Goal: Task Accomplishment & Management: Manage account settings

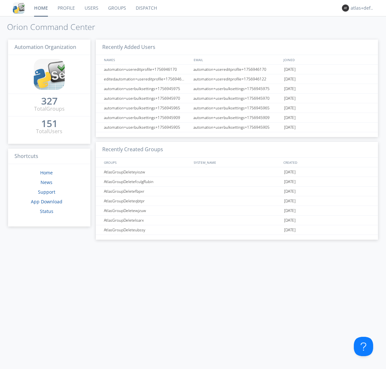
click at [116, 8] on link "Groups" at bounding box center [117, 8] width 28 height 16
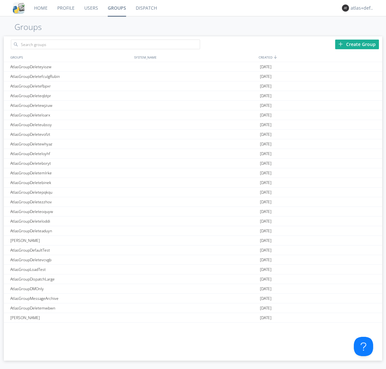
click at [357, 44] on div "Create Group" at bounding box center [357, 45] width 44 height 10
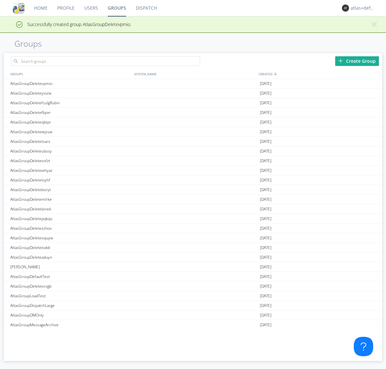
click at [116, 8] on link "Groups" at bounding box center [117, 8] width 28 height 16
type input "AtlasGroupDeletevpmio"
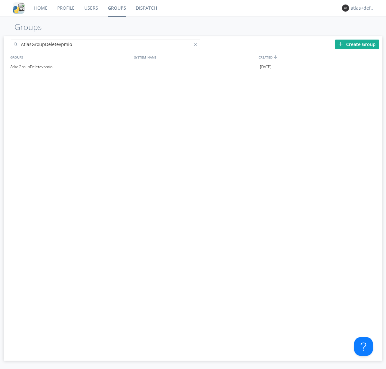
click at [91, 8] on link "Users" at bounding box center [90, 8] width 23 height 16
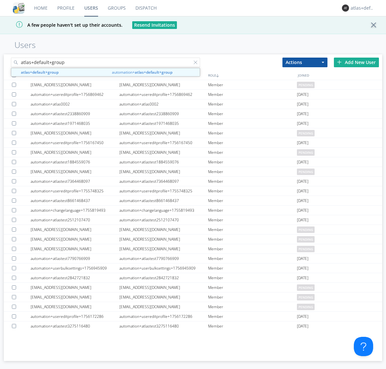
type input "atlas+default+group"
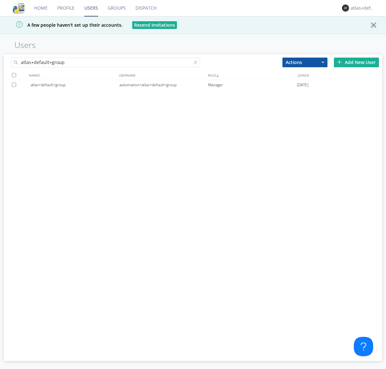
click at [163, 85] on div "automation+atlas+default+group" at bounding box center [163, 85] width 89 height 10
click at [145, 8] on link "Dispatch" at bounding box center [146, 8] width 31 height 16
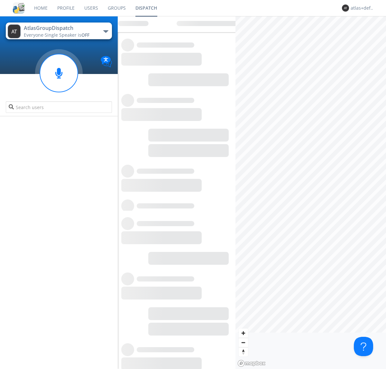
click at [91, 8] on link "Users" at bounding box center [90, 8] width 23 height 16
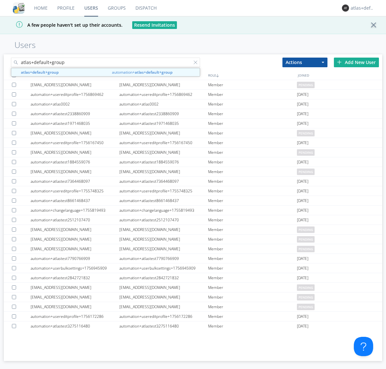
type input "atlas+default+group"
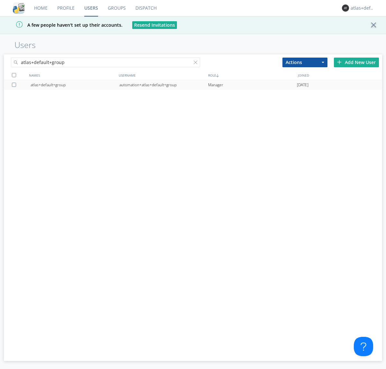
click at [163, 85] on div "automation+atlas+default+group" at bounding box center [163, 85] width 89 height 10
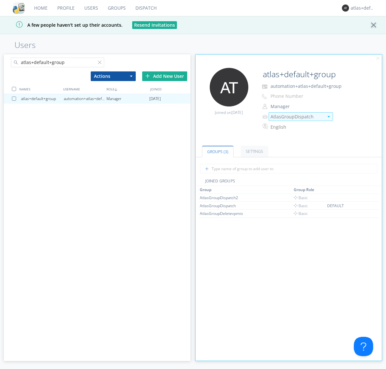
click at [329, 116] on img at bounding box center [329, 116] width 3 height 1
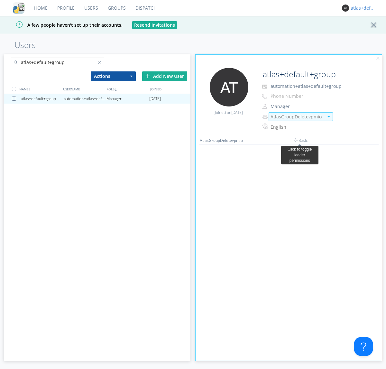
click at [145, 8] on link "Dispatch" at bounding box center [146, 8] width 31 height 16
click at [361, 8] on div "atlas+default+group" at bounding box center [363, 8] width 24 height 6
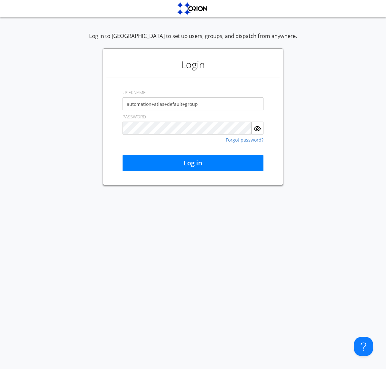
type input "automation+atlas+default+group"
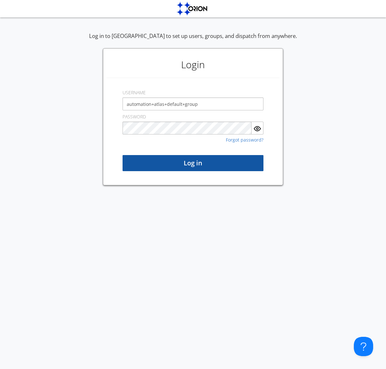
click at [193, 163] on button "Log in" at bounding box center [193, 163] width 141 height 16
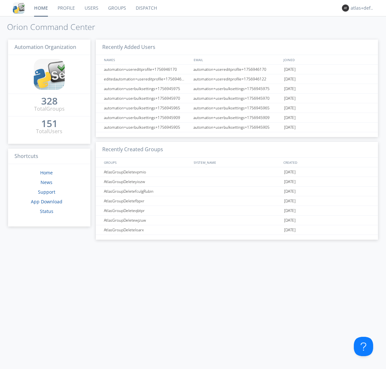
click at [146, 8] on link "Dispatch" at bounding box center [146, 8] width 31 height 16
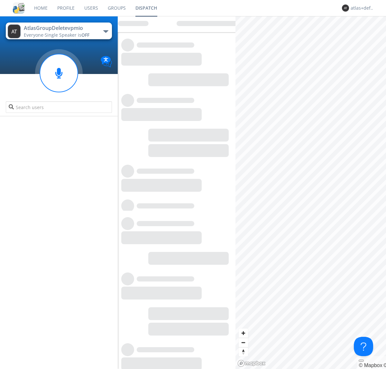
click at [91, 8] on link "Users" at bounding box center [90, 8] width 23 height 16
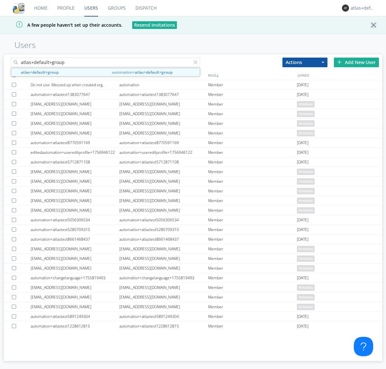
type input "atlas+default+group"
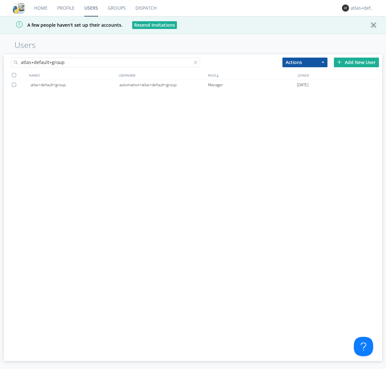
click at [163, 85] on div "automation+atlas+default+group" at bounding box center [163, 85] width 89 height 10
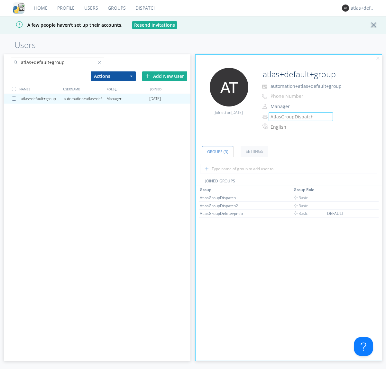
click at [116, 8] on link "Groups" at bounding box center [117, 8] width 28 height 16
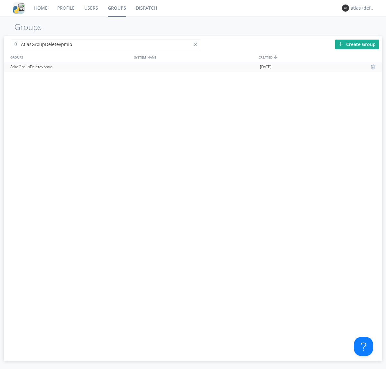
type input "AtlasGroupDeletevpmio"
click at [374, 67] on div at bounding box center [374, 66] width 6 height 5
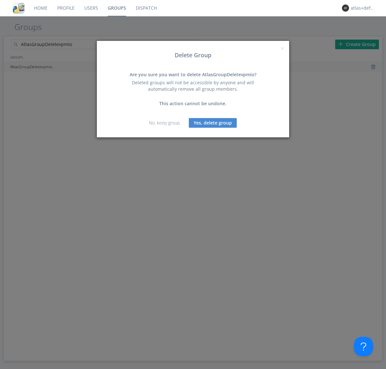
click at [213, 123] on button "Yes, delete group" at bounding box center [213, 123] width 48 height 10
